Goal: Task Accomplishment & Management: Use online tool/utility

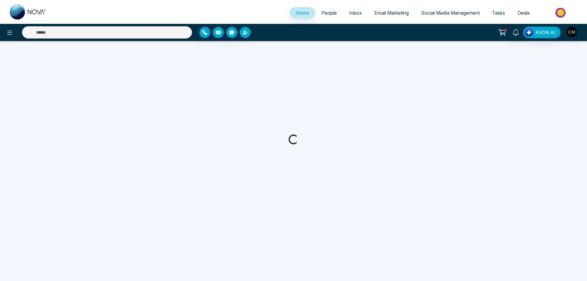
select select "*"
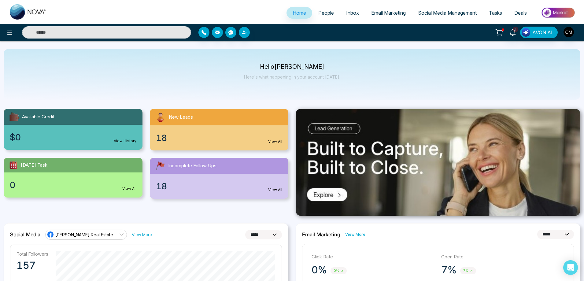
click at [323, 15] on span "People" at bounding box center [326, 13] width 16 height 6
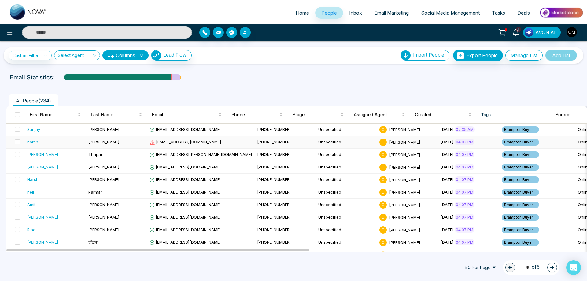
click at [156, 141] on span "[EMAIL_ADDRESS][DOMAIN_NAME]" at bounding box center [185, 141] width 72 height 5
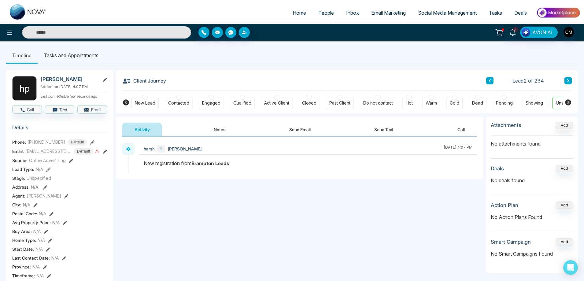
click at [221, 131] on button "Notes" at bounding box center [219, 130] width 36 height 14
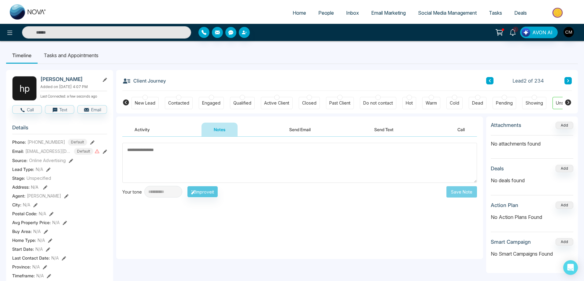
click at [296, 134] on button "Send Email" at bounding box center [300, 130] width 46 height 14
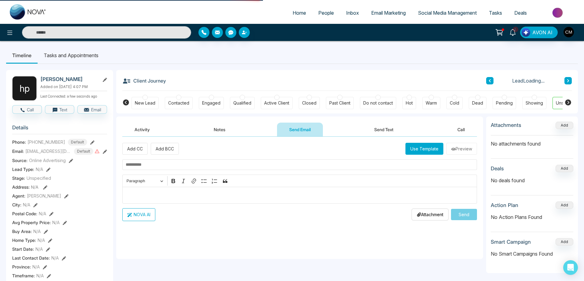
click at [383, 132] on button "Send Text" at bounding box center [384, 130] width 44 height 14
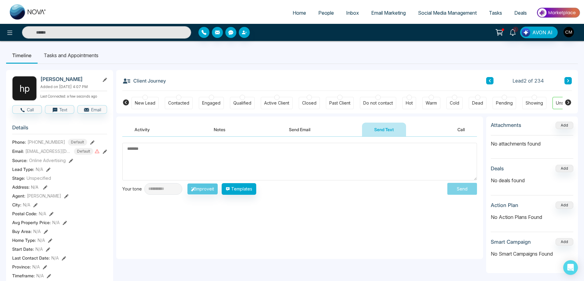
click at [98, 155] on div "[EMAIL_ADDRESS][DOMAIN_NAME] Default" at bounding box center [62, 151] width 74 height 7
click at [97, 153] on icon at bounding box center [97, 151] width 5 height 4
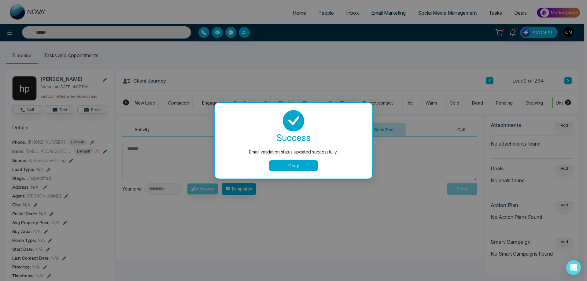
click at [289, 166] on button "Okay" at bounding box center [293, 165] width 49 height 11
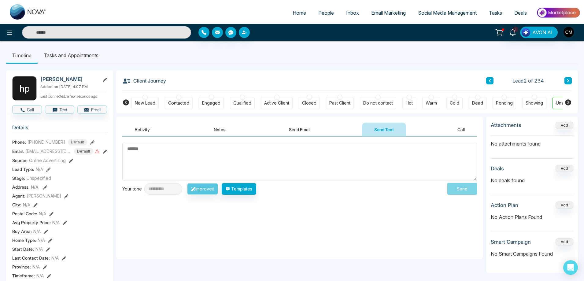
click at [332, 12] on link "People" at bounding box center [326, 13] width 28 height 12
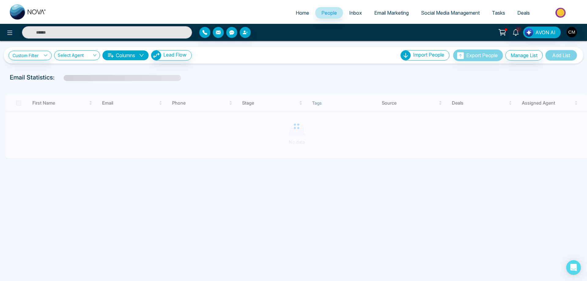
click at [374, 15] on span "Email Marketing" at bounding box center [391, 13] width 35 height 6
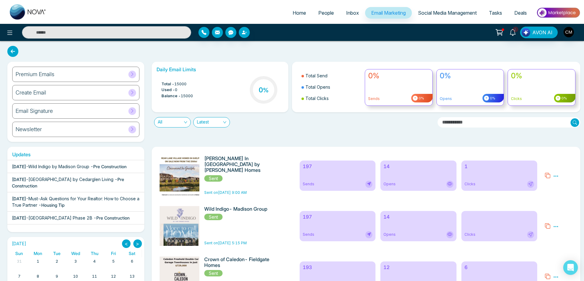
click at [104, 73] on div "Premium Emails" at bounding box center [75, 74] width 127 height 15
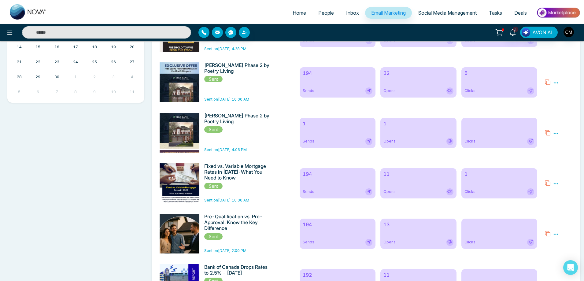
scroll to position [61, 0]
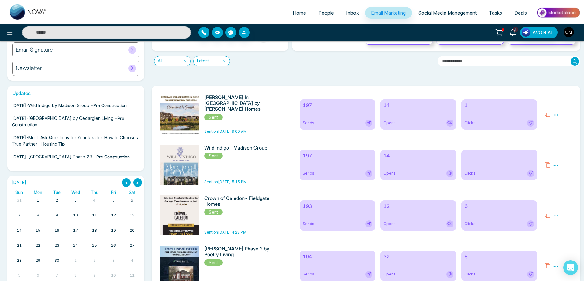
click at [516, 32] on icon at bounding box center [512, 32] width 7 height 7
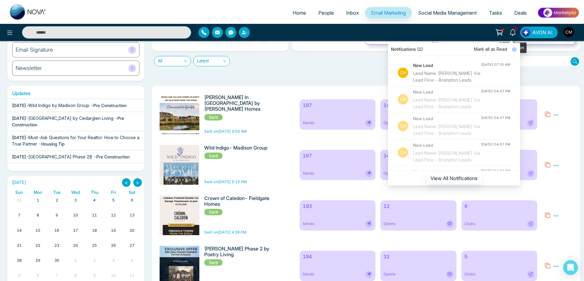
click at [514, 33] on icon at bounding box center [512, 32] width 7 height 7
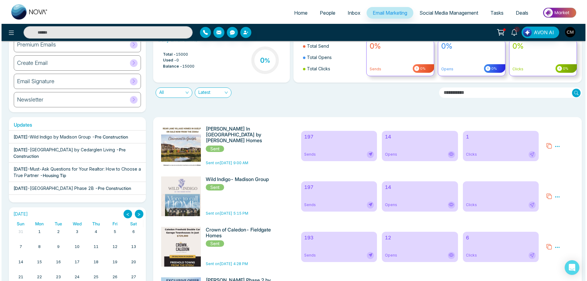
scroll to position [0, 0]
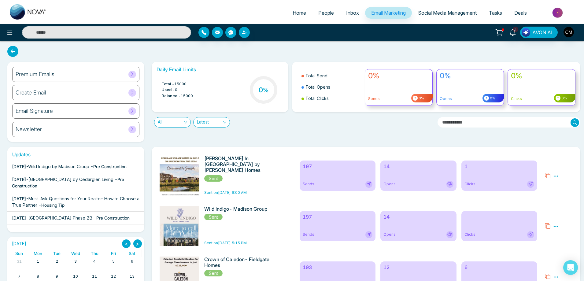
click at [425, 14] on span "Social Media Management" at bounding box center [447, 13] width 59 height 6
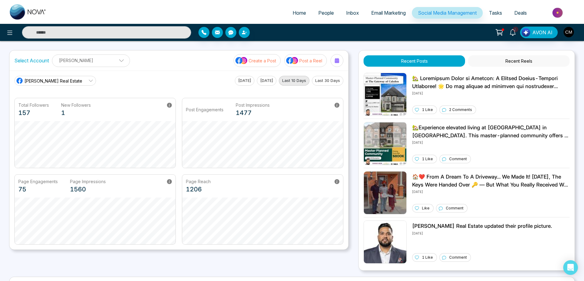
click at [511, 60] on button "Recent Reels" at bounding box center [518, 60] width 101 height 11
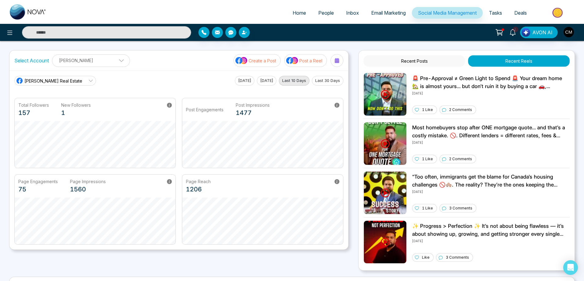
click at [374, 14] on span "Email Marketing" at bounding box center [388, 13] width 35 height 6
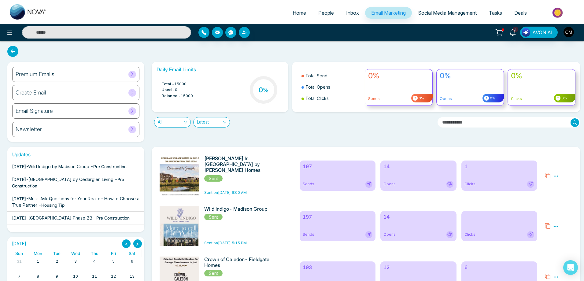
click at [69, 77] on div "Premium Emails" at bounding box center [75, 74] width 127 height 15
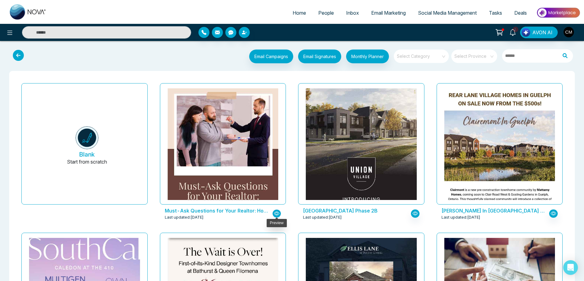
click at [276, 212] on icon "button" at bounding box center [276, 213] width 5 height 4
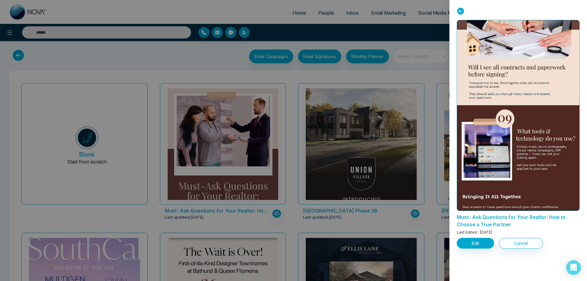
scroll to position [855, 0]
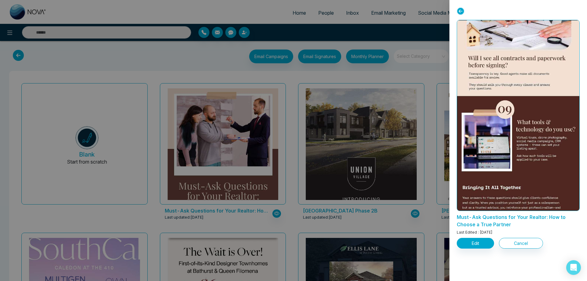
click at [407, 74] on div at bounding box center [293, 140] width 587 height 281
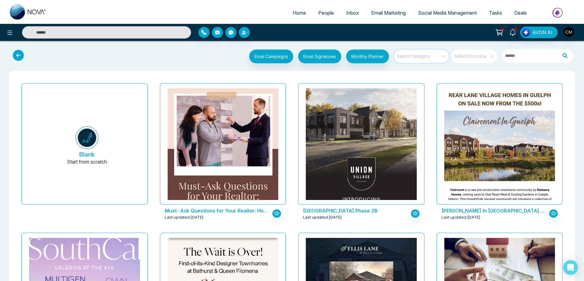
click at [416, 57] on input "search" at bounding box center [419, 53] width 44 height 9
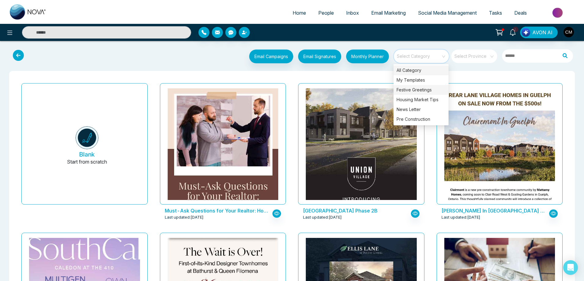
click at [416, 91] on div "Festive Greetings" at bounding box center [420, 90] width 55 height 10
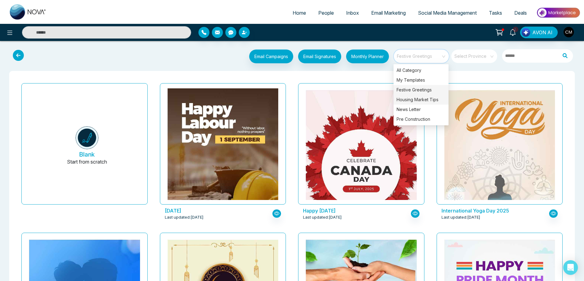
click at [414, 98] on div "Housing Market Tips" at bounding box center [420, 100] width 55 height 10
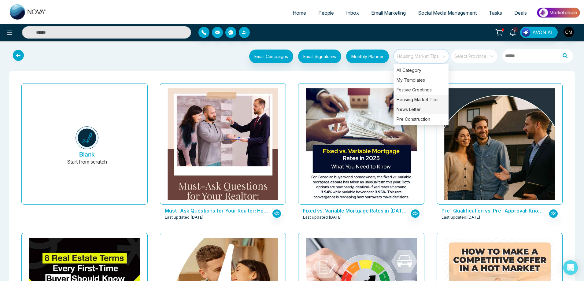
click at [414, 109] on div "News Letter" at bounding box center [420, 109] width 55 height 10
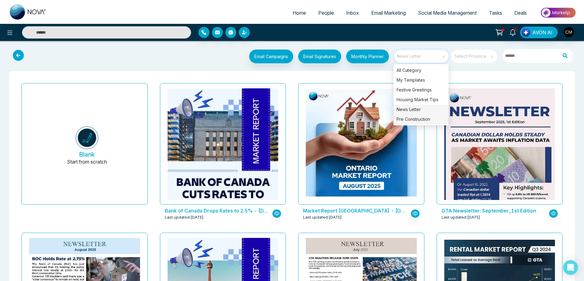
click at [413, 119] on div "Pre Construction" at bounding box center [420, 119] width 55 height 10
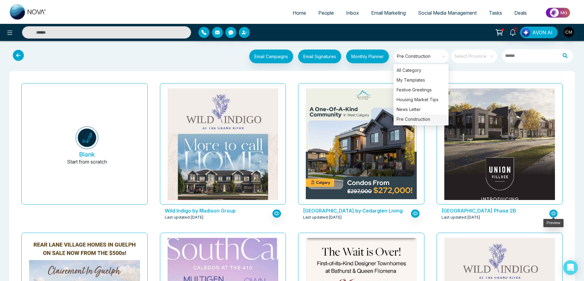
click at [551, 209] on button "button" at bounding box center [553, 213] width 9 height 8
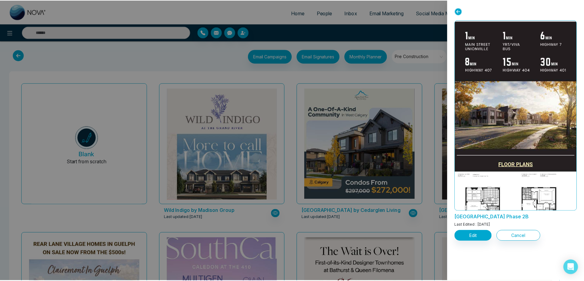
scroll to position [947, 0]
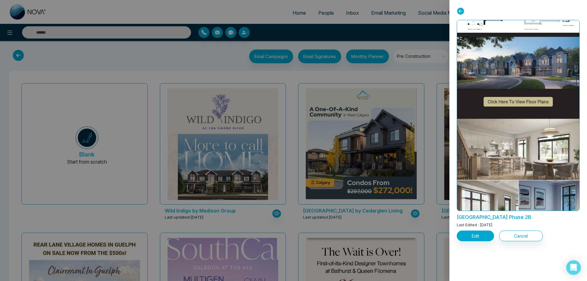
click at [437, 46] on div at bounding box center [293, 140] width 587 height 281
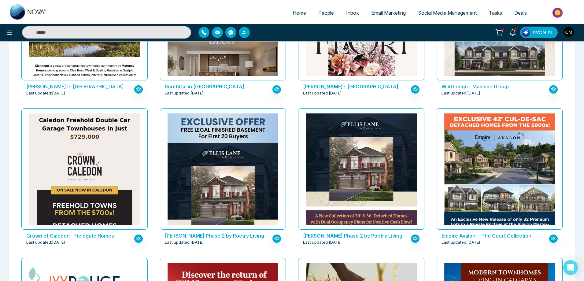
scroll to position [428, 0]
